Goal: Find specific page/section

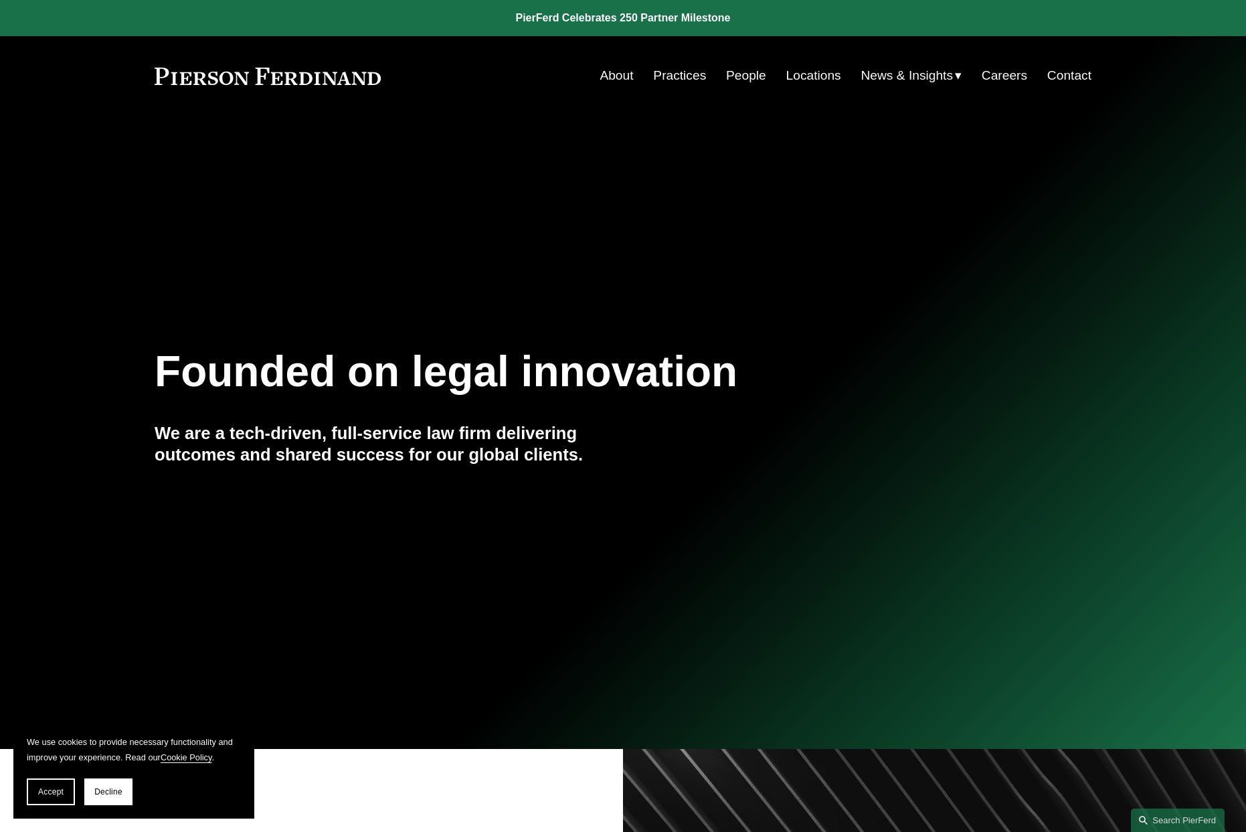
click at [808, 75] on link "Locations" at bounding box center [814, 75] width 55 height 25
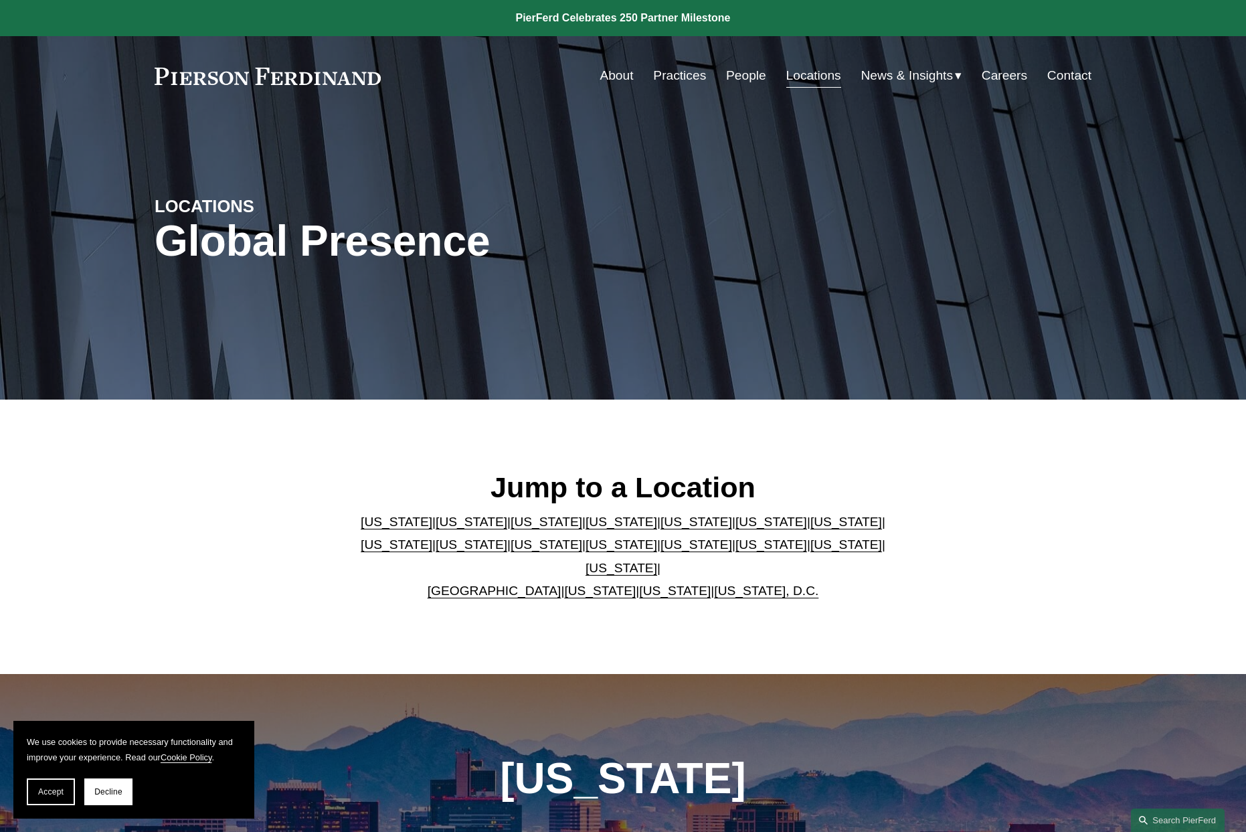
click at [803, 75] on link "Locations" at bounding box center [814, 75] width 55 height 25
click at [736, 529] on link "Georgia" at bounding box center [772, 522] width 72 height 14
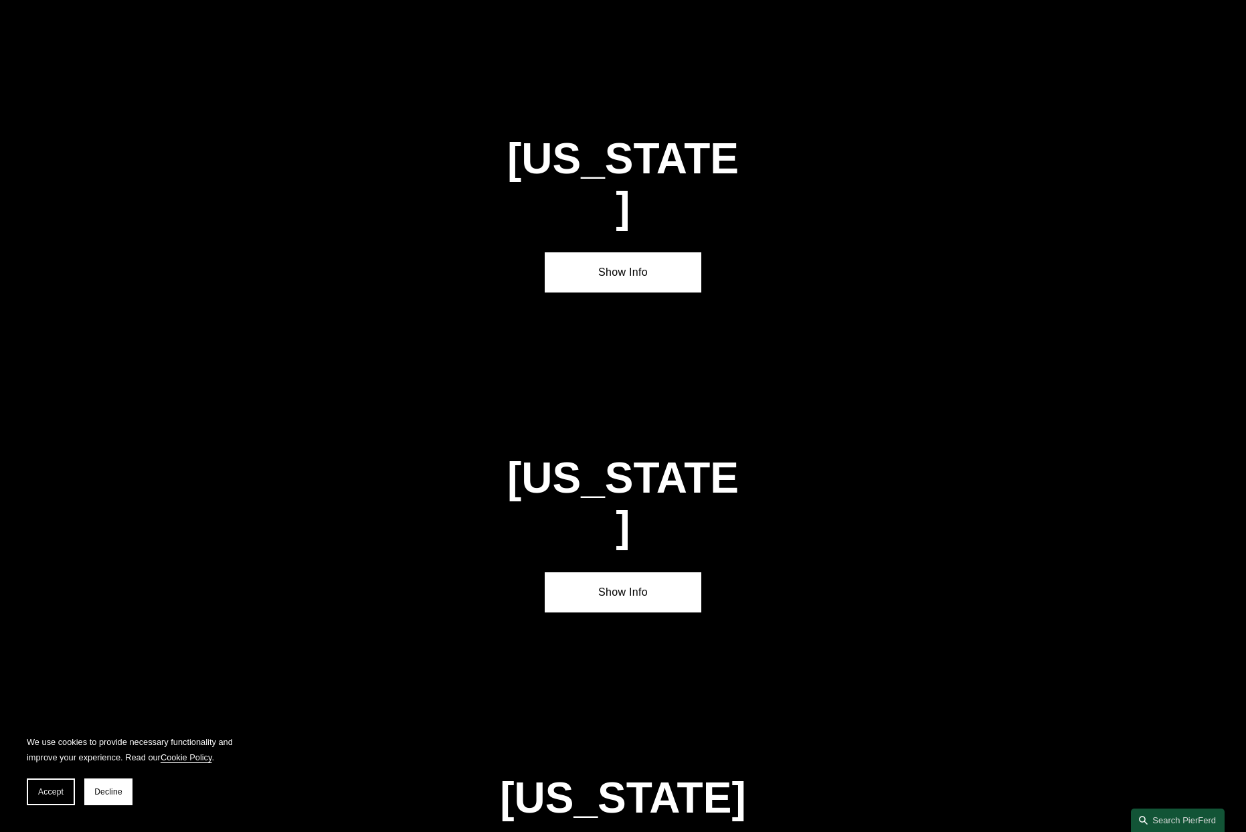
scroll to position [2084, 0]
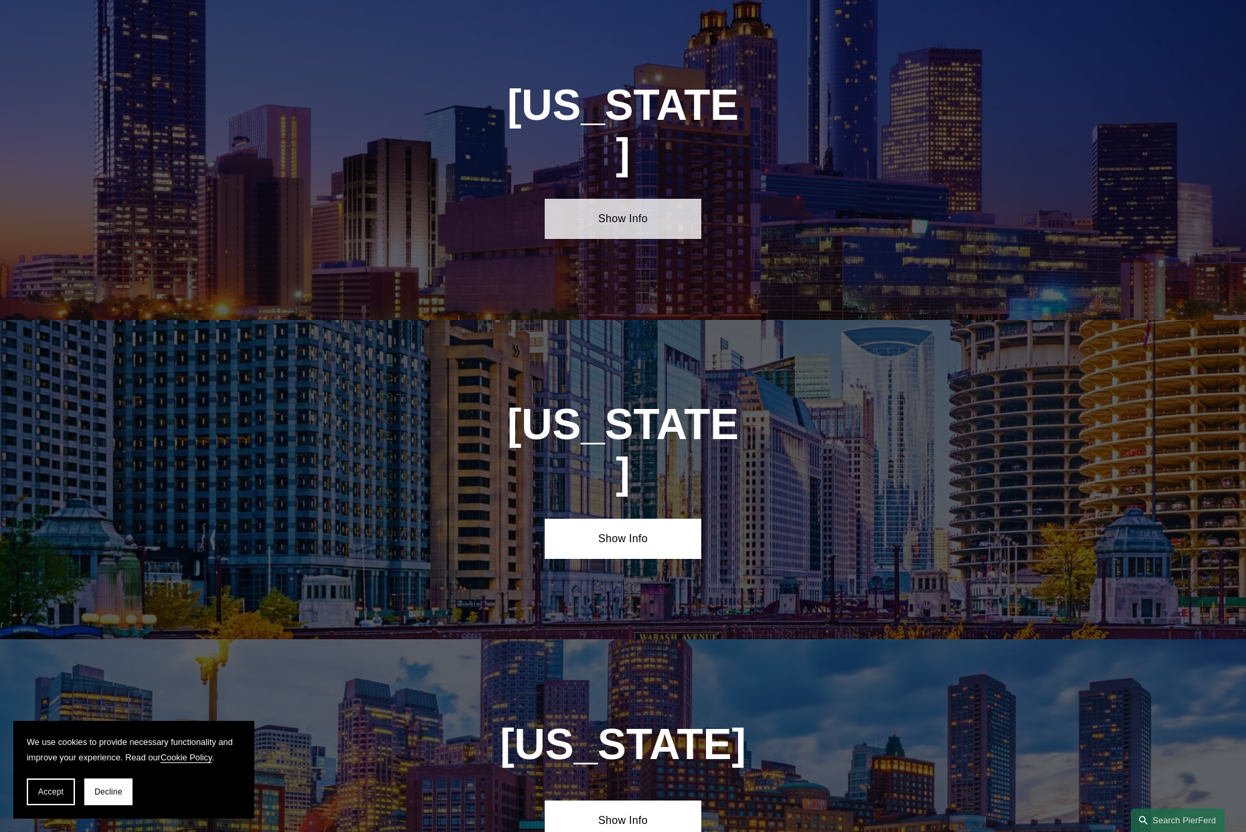
click at [648, 199] on link "Show Info" at bounding box center [623, 219] width 156 height 40
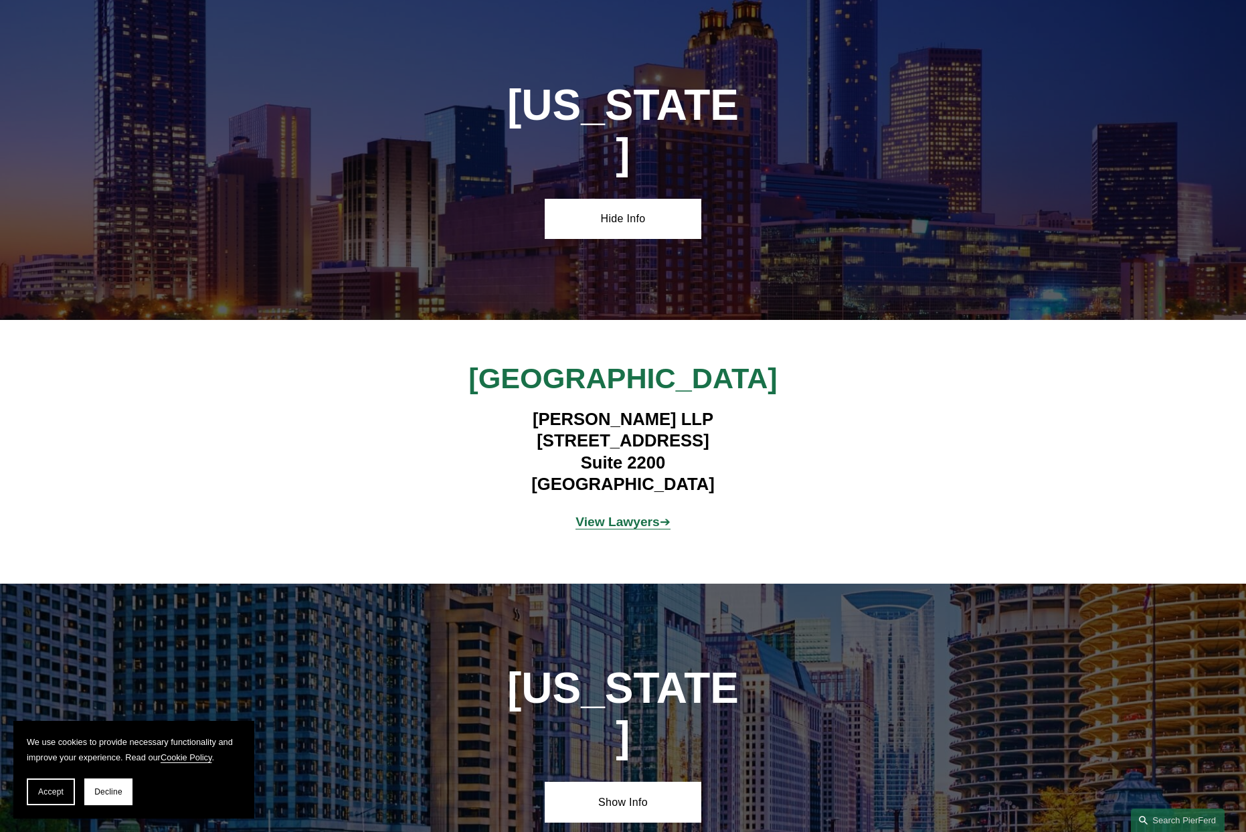
click at [630, 515] on strong "View Lawyers" at bounding box center [618, 522] width 84 height 14
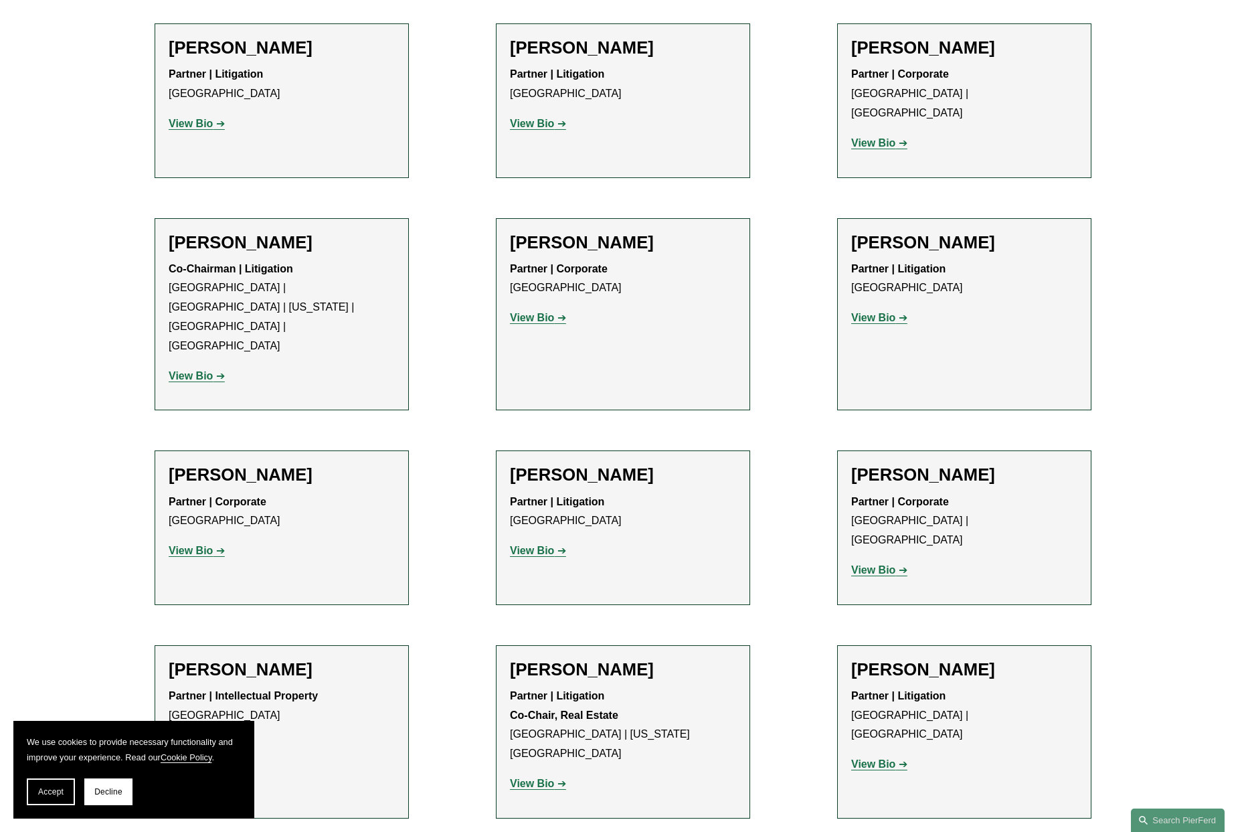
scroll to position [797, 0]
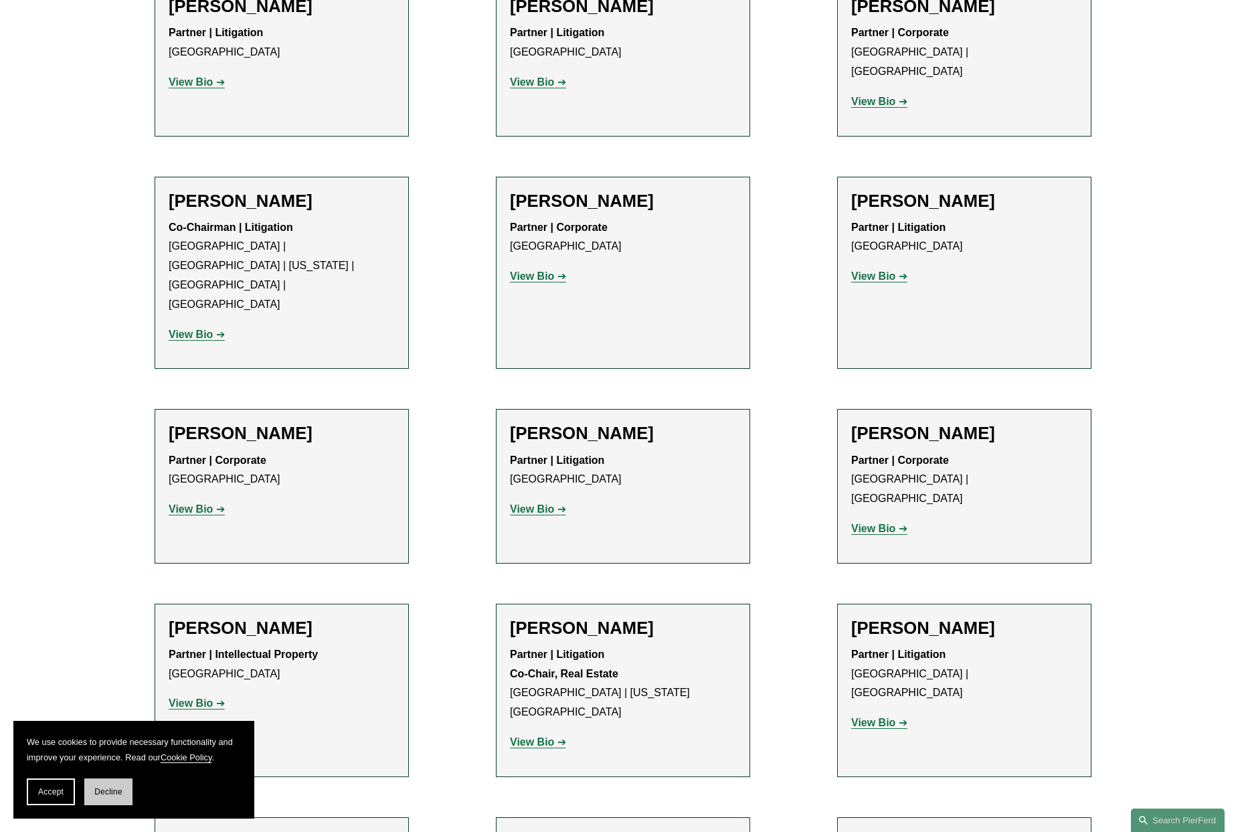
click at [117, 785] on button "Decline" at bounding box center [108, 792] width 48 height 27
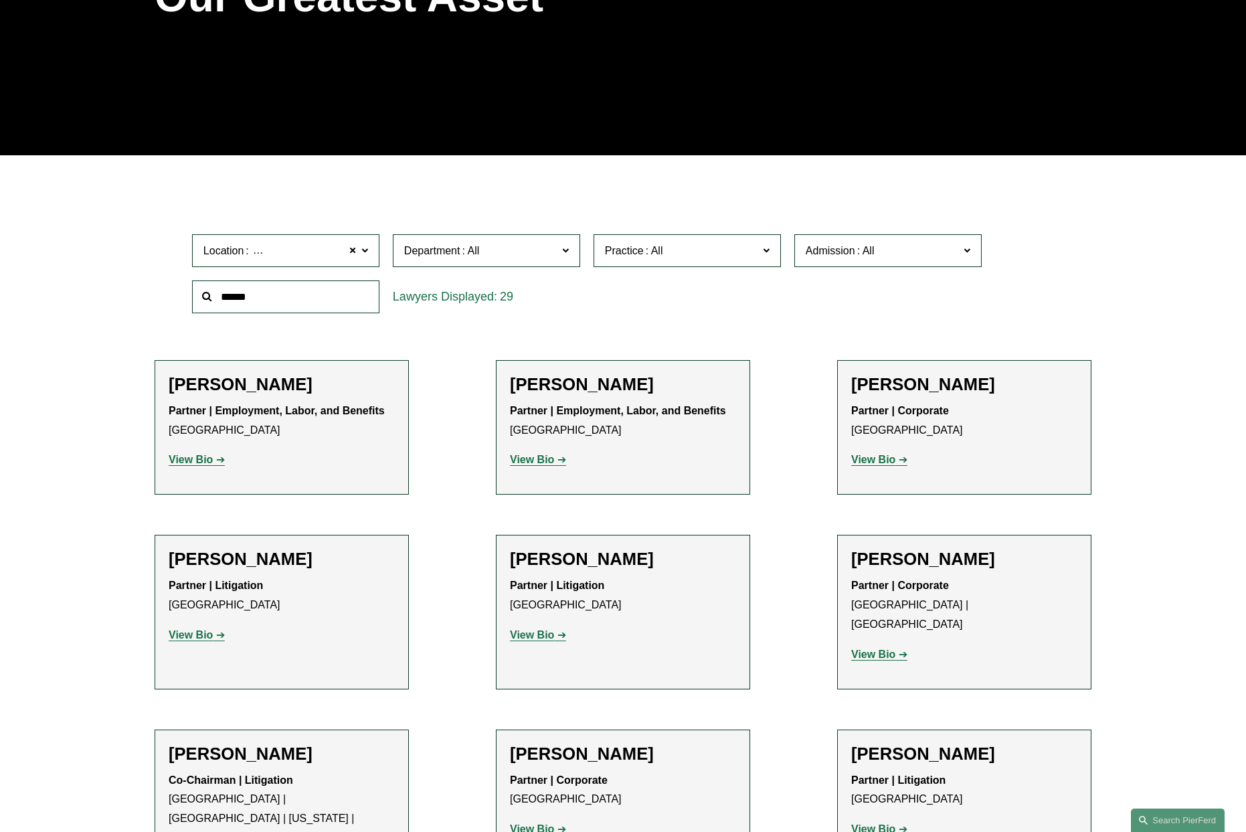
scroll to position [0, 0]
